Goal: Task Accomplishment & Management: Manage account settings

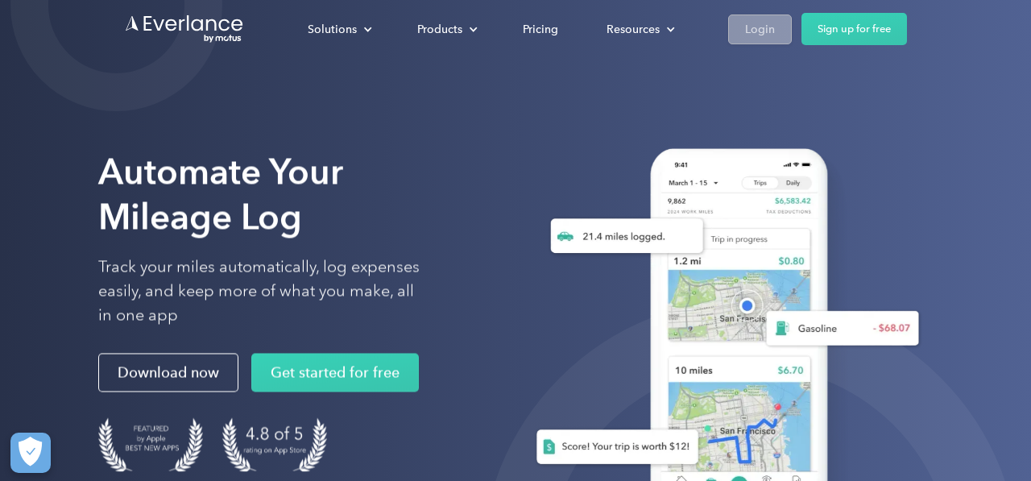
click at [763, 23] on div "Login" at bounding box center [760, 29] width 30 height 20
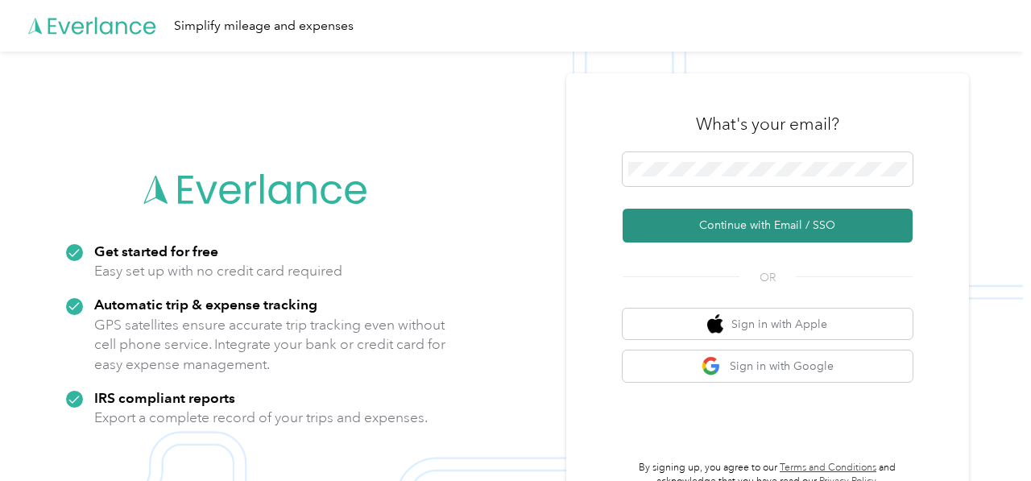
click at [707, 221] on button "Continue with Email / SSO" at bounding box center [768, 226] width 290 height 34
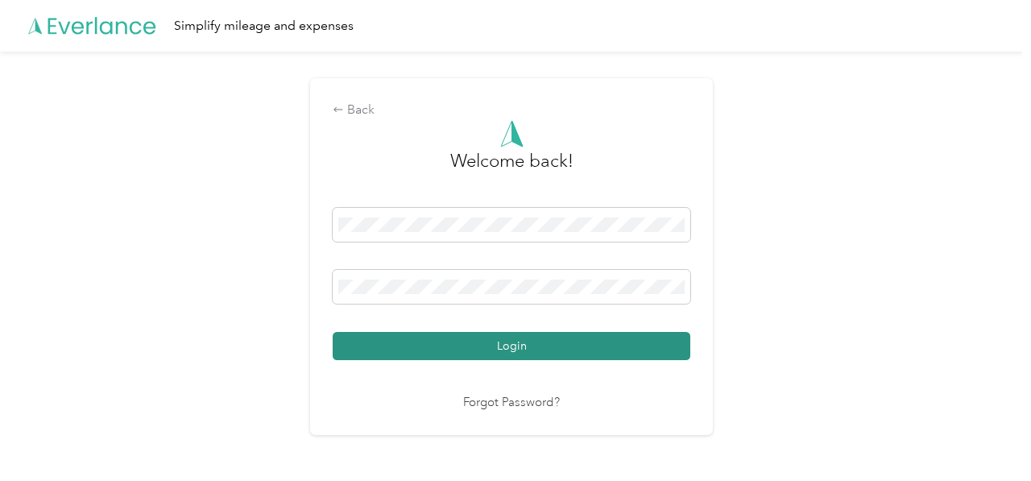
click at [514, 344] on button "Login" at bounding box center [512, 346] width 358 height 28
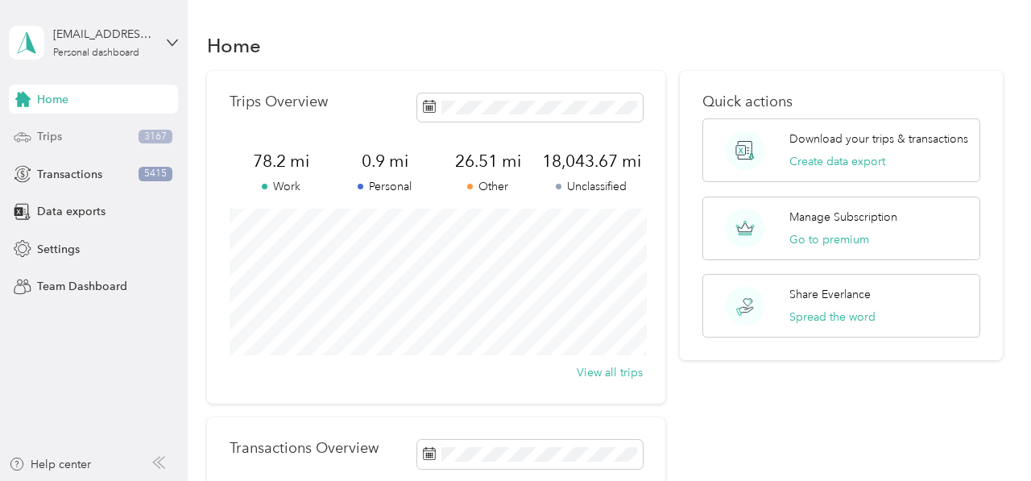
click at [48, 123] on div "Trips 3167" at bounding box center [93, 136] width 169 height 29
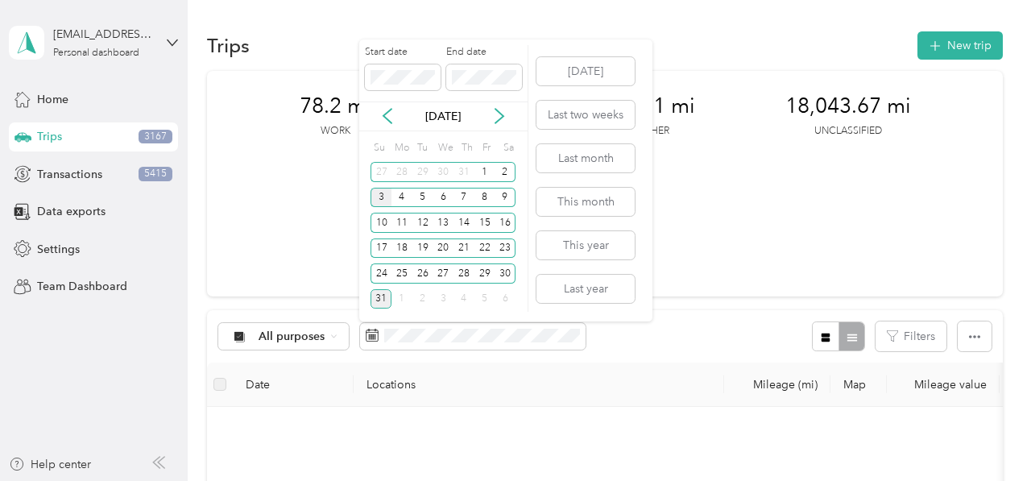
click at [381, 195] on div "3" at bounding box center [380, 198] width 21 height 20
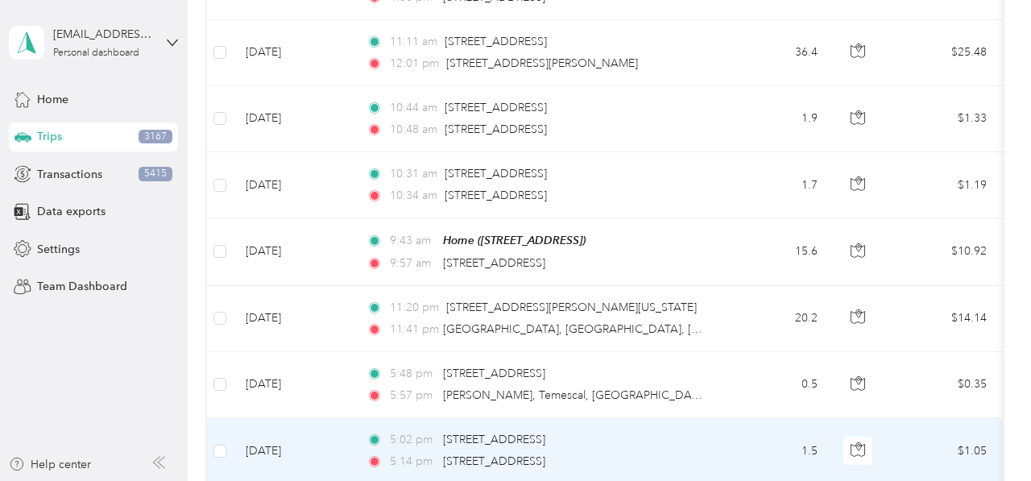
scroll to position [1866, 0]
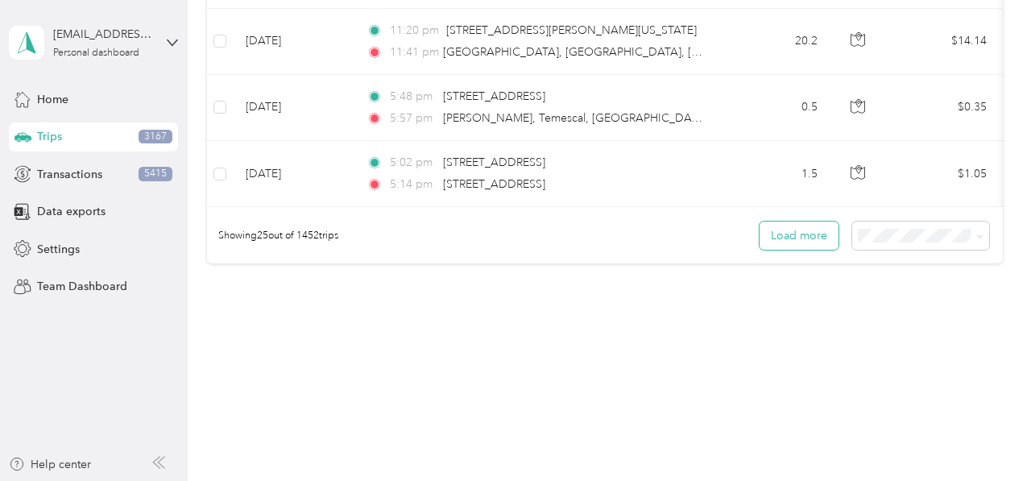
click at [799, 233] on button "Load more" at bounding box center [798, 235] width 79 height 28
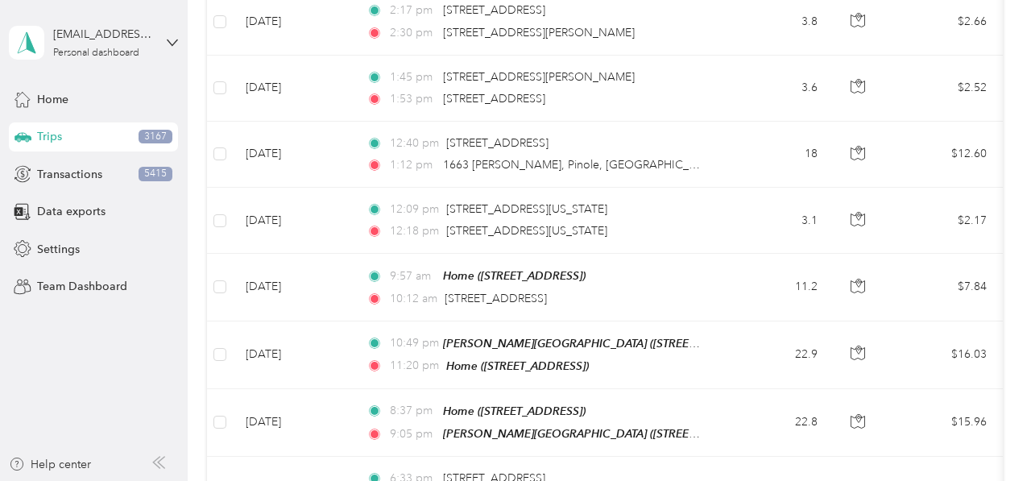
scroll to position [0, 0]
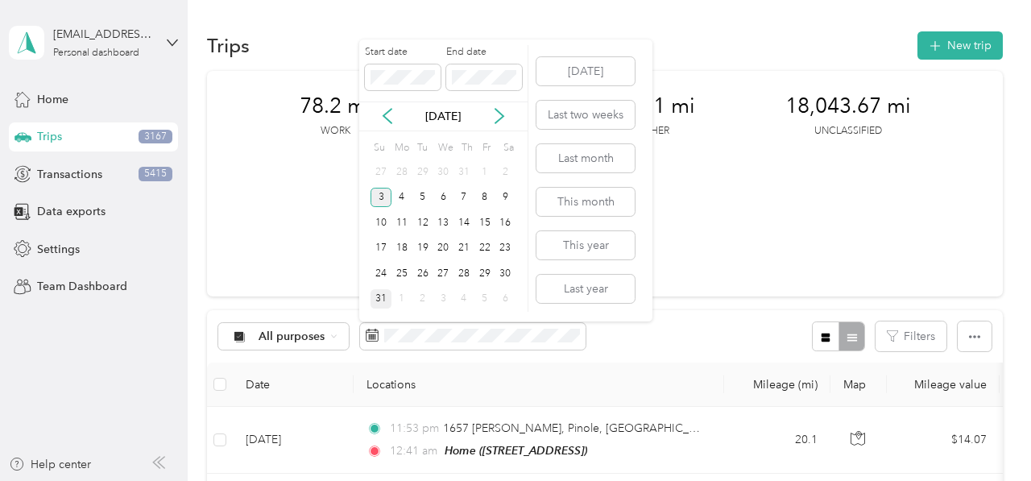
click at [375, 197] on div "3" at bounding box center [380, 198] width 21 height 20
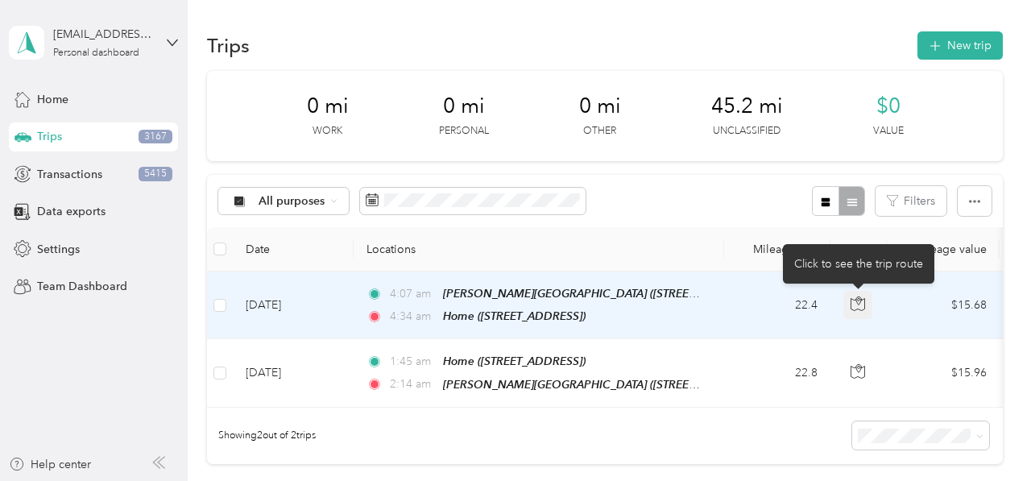
click at [854, 300] on icon "button" at bounding box center [857, 303] width 14 height 14
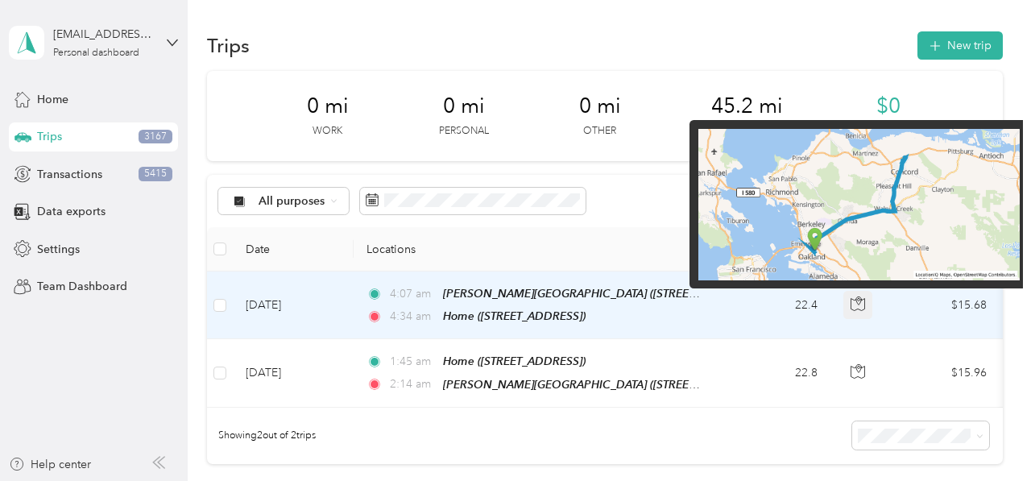
click at [854, 300] on icon "button" at bounding box center [857, 303] width 14 height 14
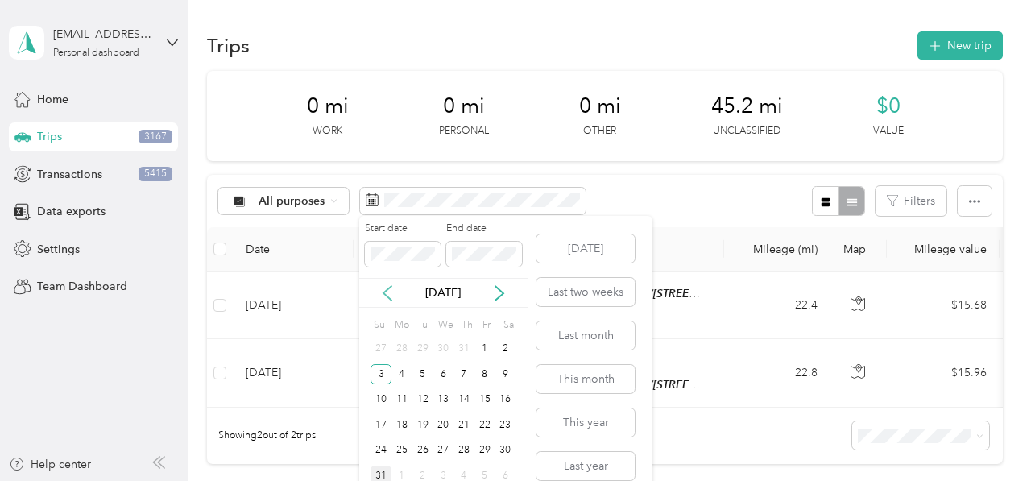
click at [385, 291] on icon at bounding box center [387, 293] width 8 height 14
click at [438, 345] on div "2" at bounding box center [442, 349] width 21 height 20
